Goal: Information Seeking & Learning: Learn about a topic

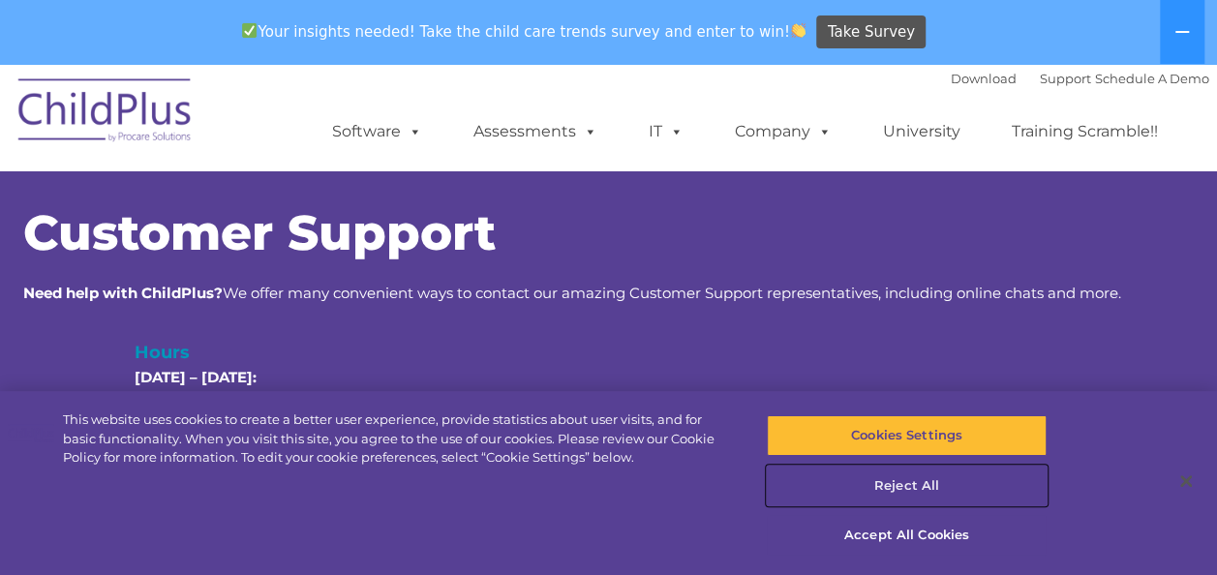
click at [917, 488] on button "Reject All" at bounding box center [907, 486] width 280 height 41
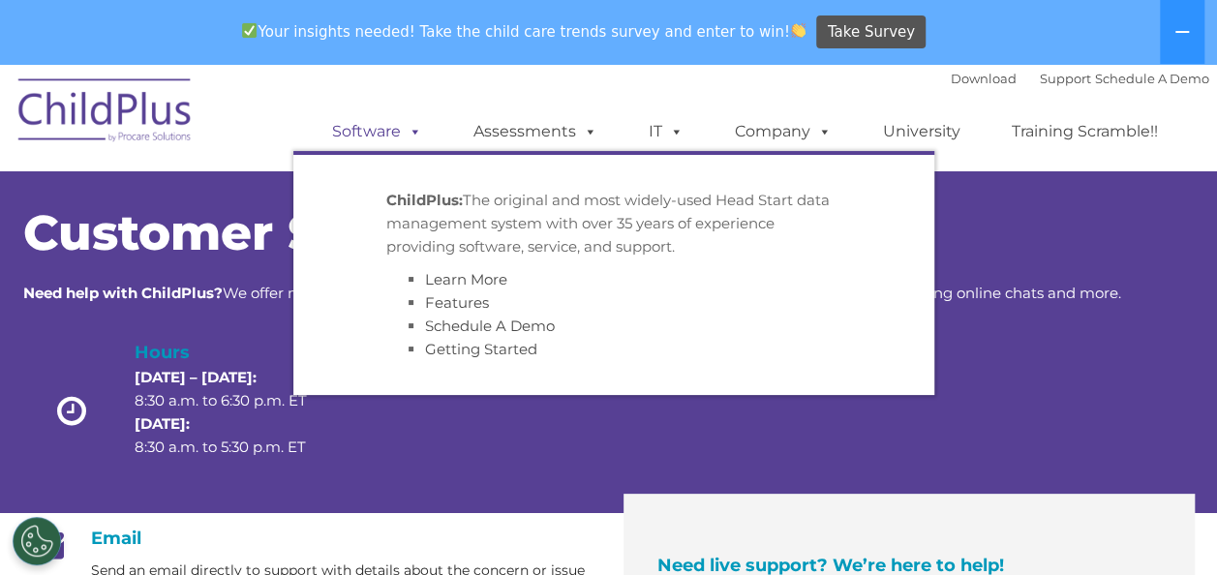
click at [416, 128] on span at bounding box center [411, 131] width 21 height 18
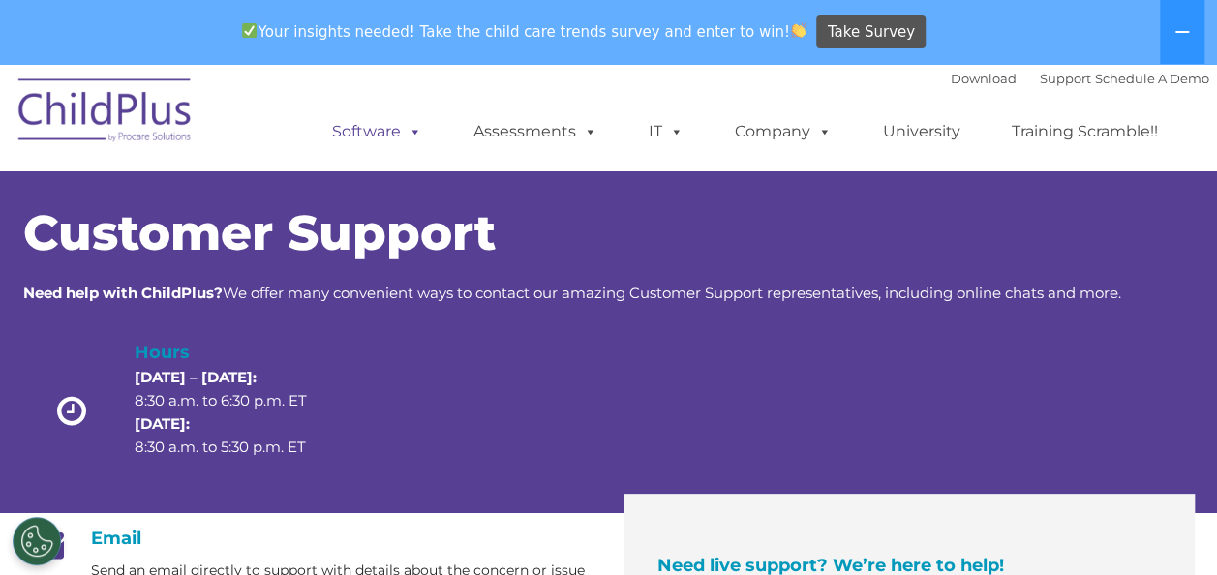
click at [416, 128] on span at bounding box center [411, 131] width 21 height 18
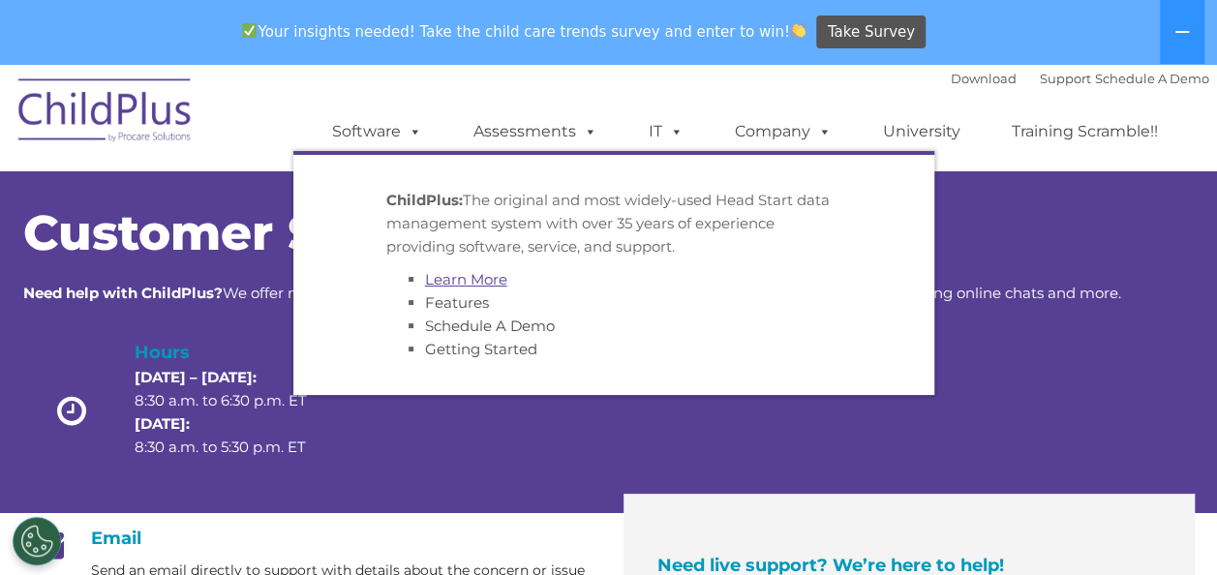
click at [461, 279] on link "Learn More" at bounding box center [466, 279] width 82 height 18
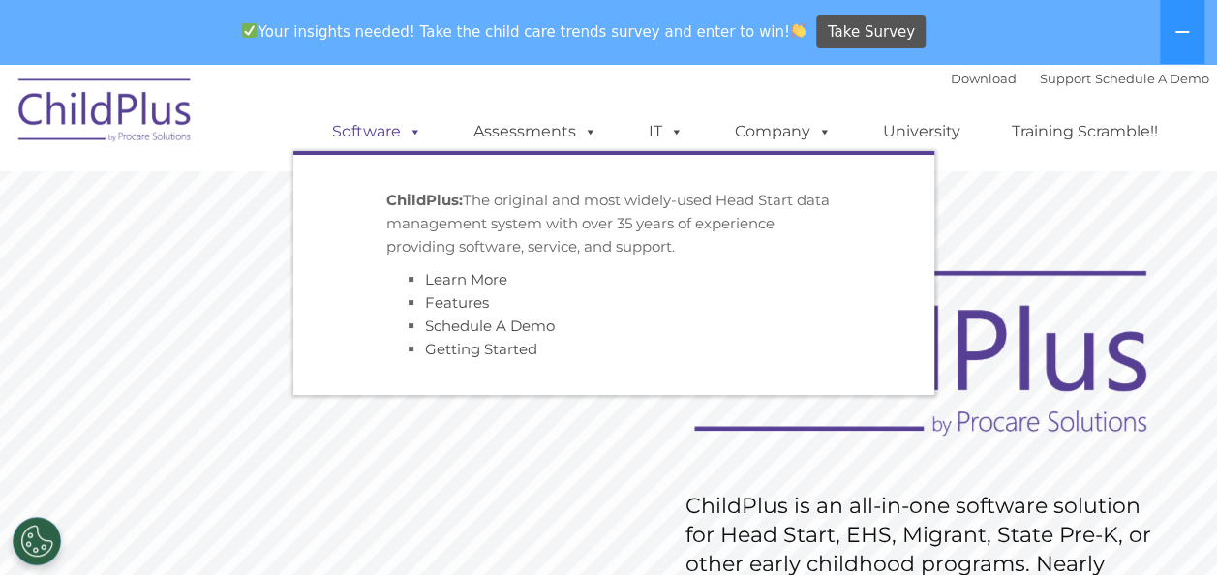
click at [403, 136] on span at bounding box center [411, 131] width 21 height 18
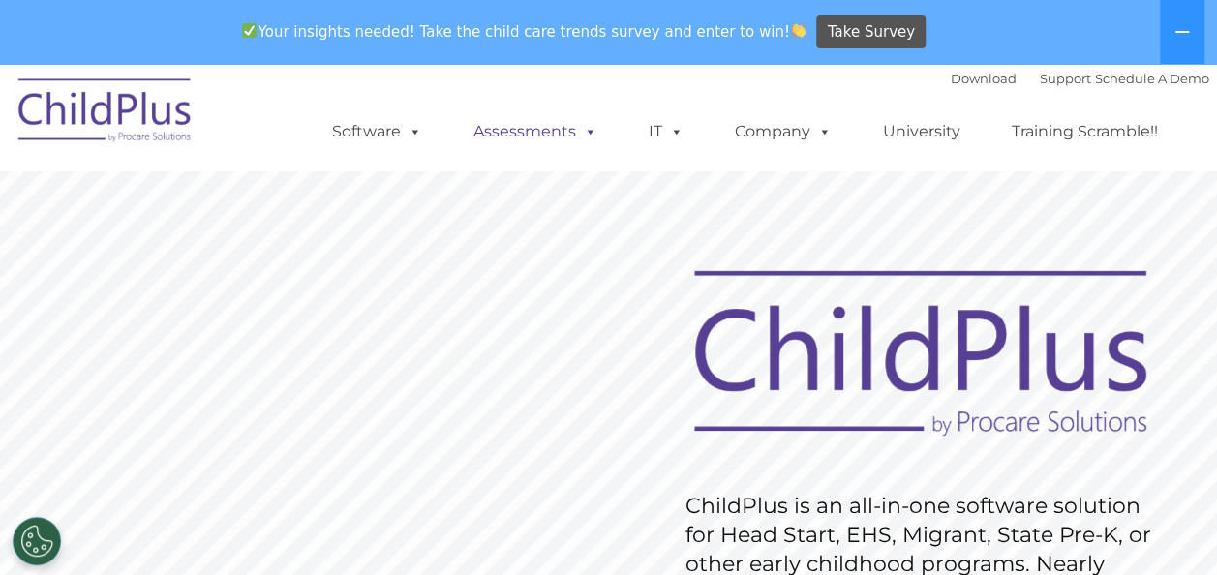
click at [592, 137] on span at bounding box center [586, 131] width 21 height 18
click at [589, 127] on span at bounding box center [586, 131] width 21 height 18
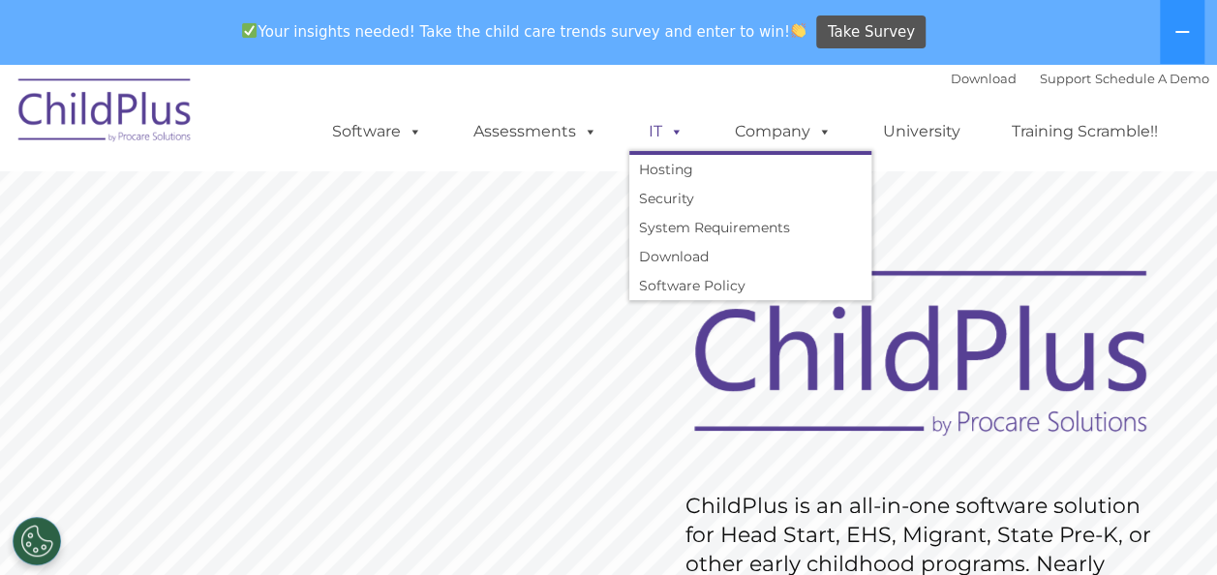
click at [675, 126] on span at bounding box center [672, 131] width 21 height 18
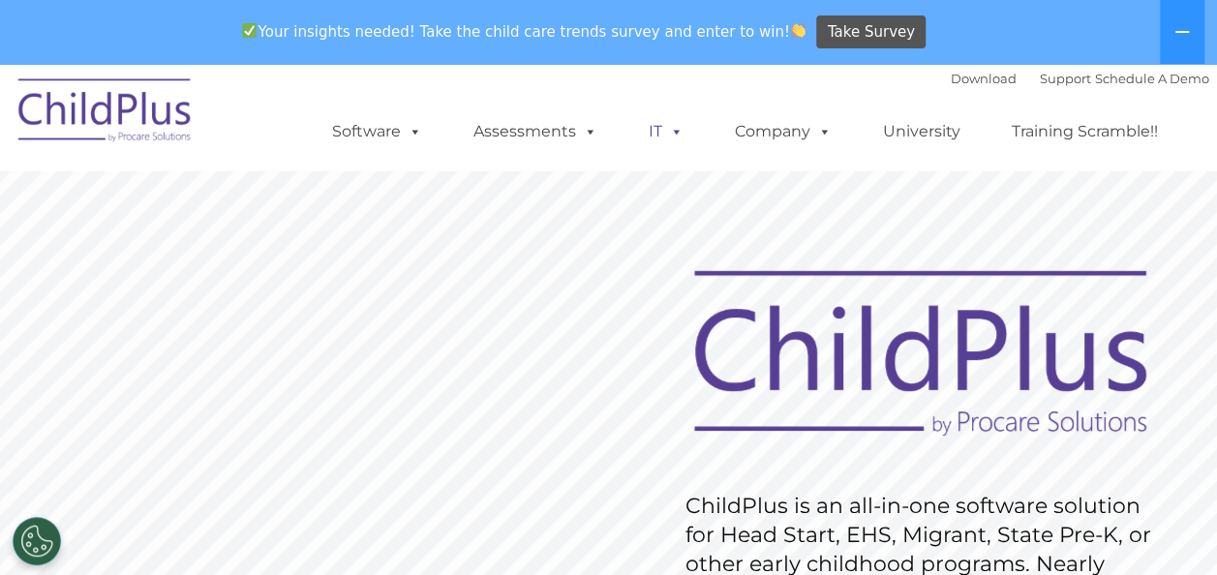
click at [675, 126] on span at bounding box center [672, 131] width 21 height 18
click at [901, 137] on link "University" at bounding box center [922, 131] width 116 height 39
